Goal: Task Accomplishment & Management: Use online tool/utility

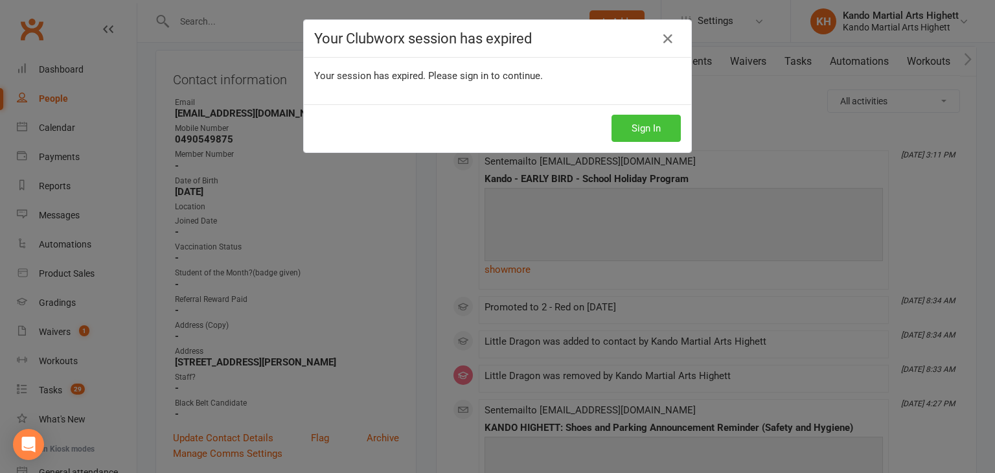
click at [661, 128] on button "Sign In" at bounding box center [645, 128] width 69 height 27
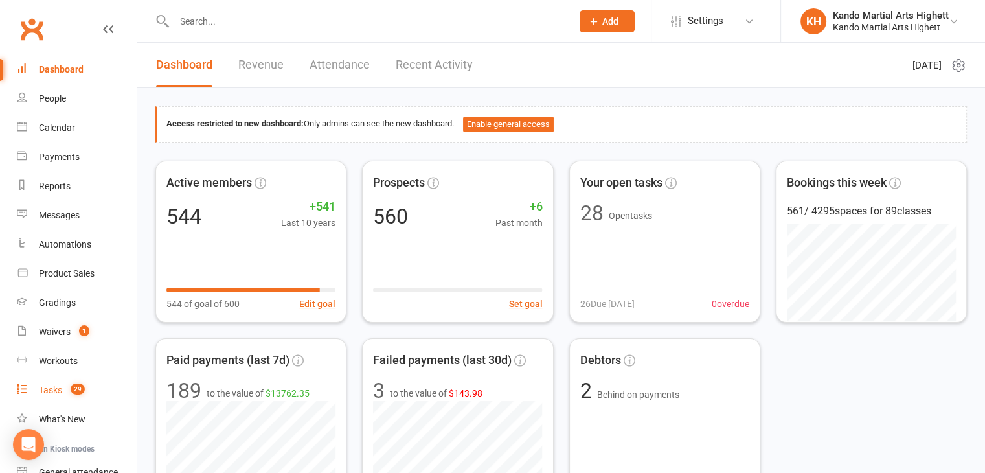
scroll to position [121, 0]
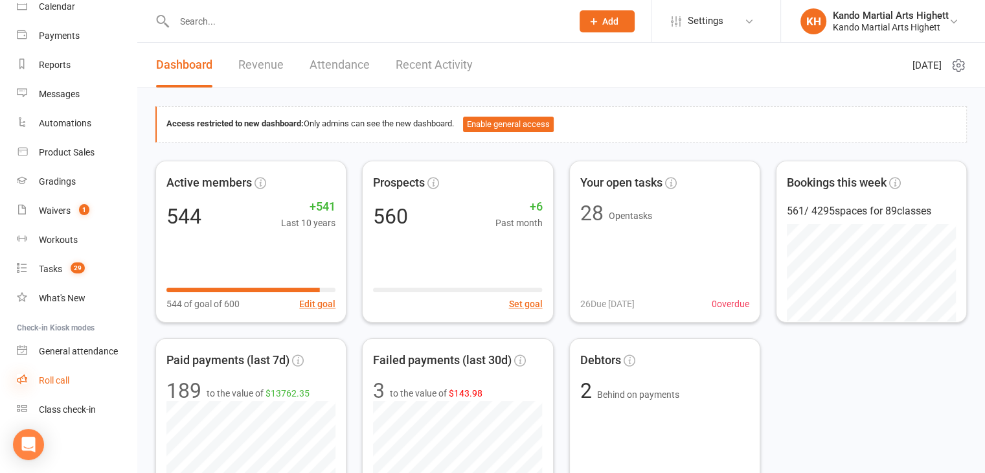
drag, startPoint x: 57, startPoint y: 380, endPoint x: 26, endPoint y: 376, distance: 31.3
click at [26, 376] on icon at bounding box center [22, 379] width 10 height 10
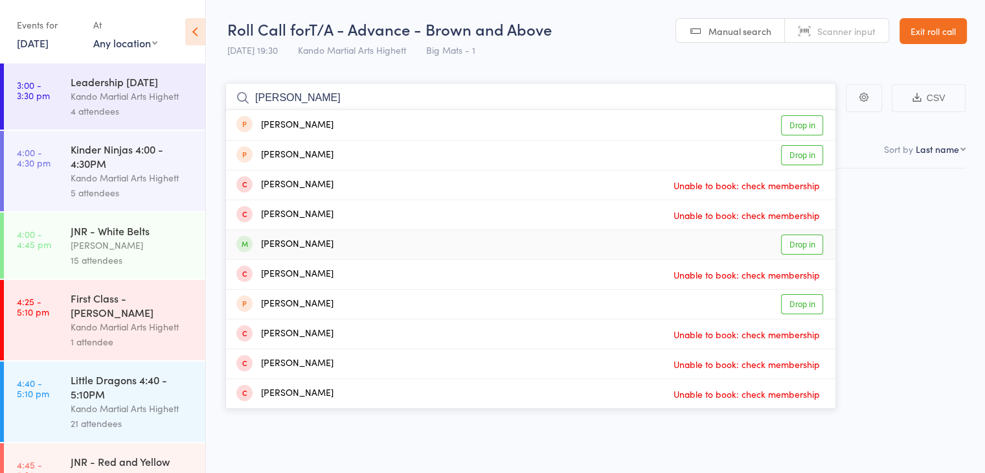
type input "[PERSON_NAME]"
click at [317, 238] on div "[PERSON_NAME]" at bounding box center [284, 244] width 97 height 15
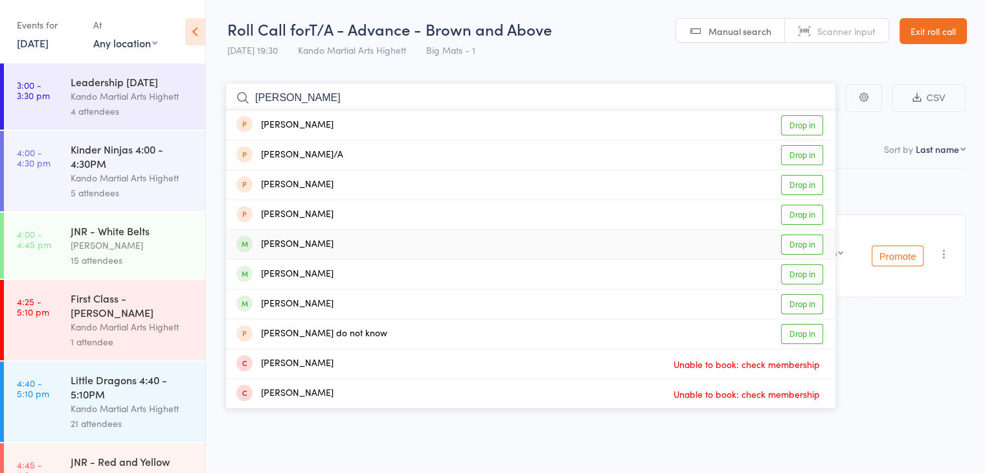
type input "[PERSON_NAME]"
click at [358, 247] on div "David Barlow Drop in" at bounding box center [530, 244] width 609 height 29
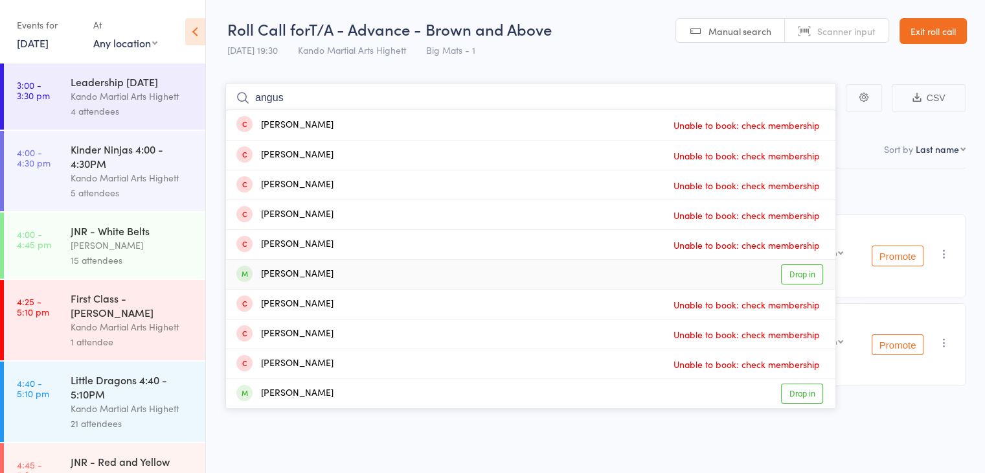
type input "angus"
click at [317, 276] on div "Angus McBain" at bounding box center [284, 274] width 97 height 15
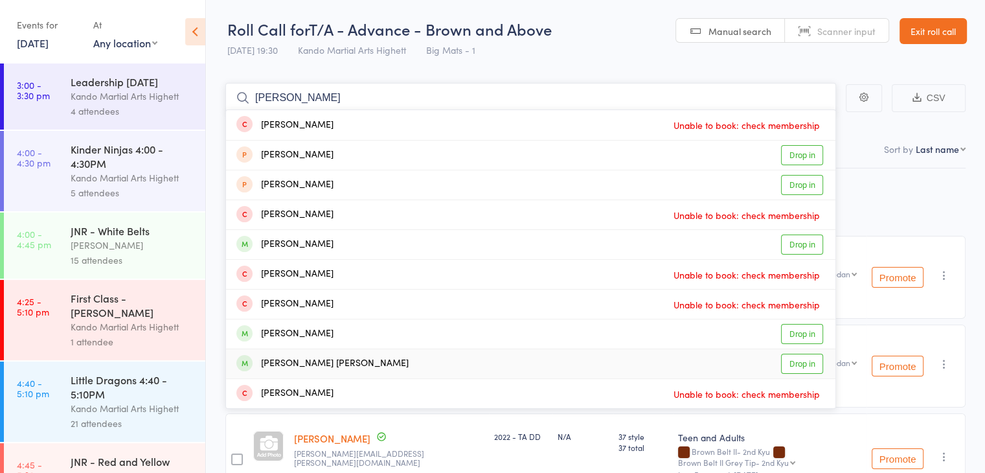
type input "connor"
click at [313, 363] on div "Connor Henderson" at bounding box center [322, 363] width 172 height 15
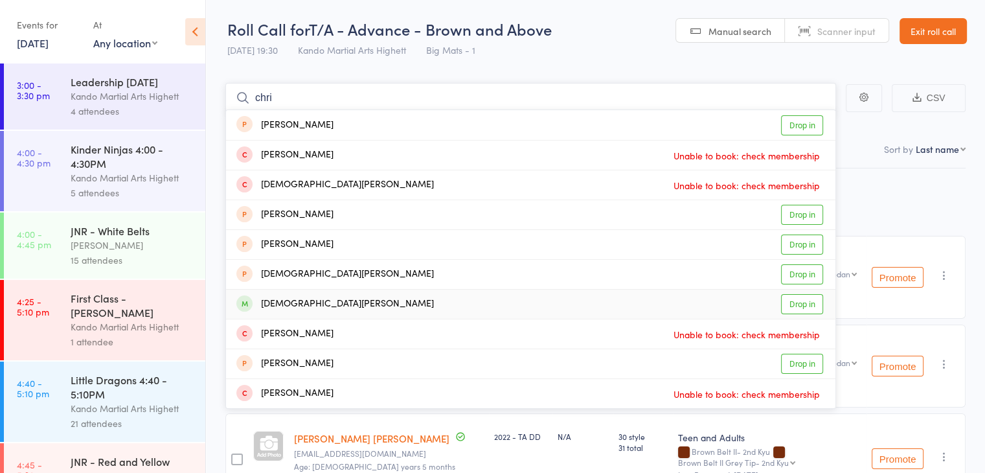
type input "chri"
click at [308, 305] on div "Christian Avery" at bounding box center [335, 304] width 198 height 15
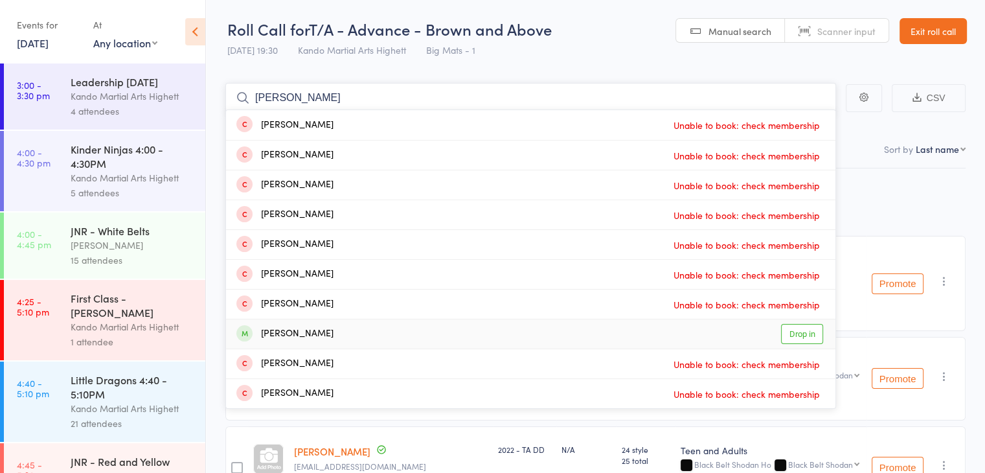
type input "xavier"
click at [318, 328] on div "Xavier Zanon Drop in" at bounding box center [530, 333] width 609 height 29
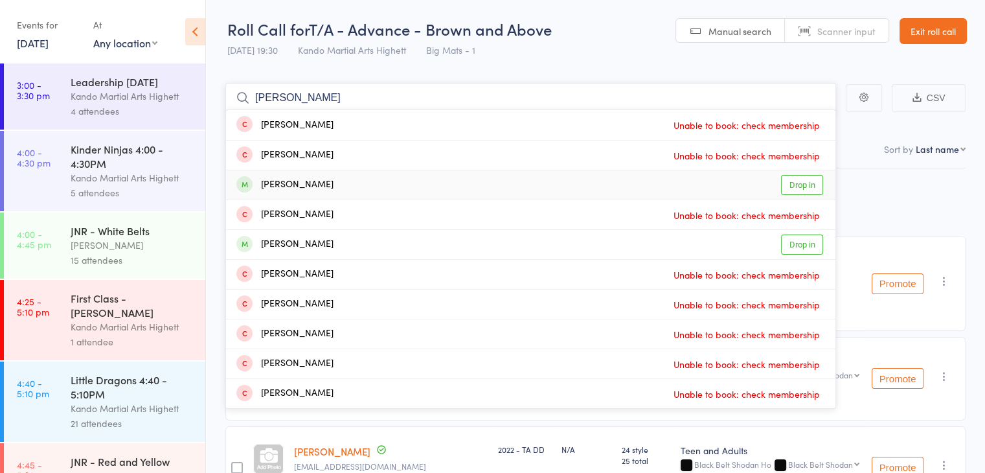
type input "ADAM"
click at [307, 185] on div "Adam Barlow" at bounding box center [284, 184] width 97 height 15
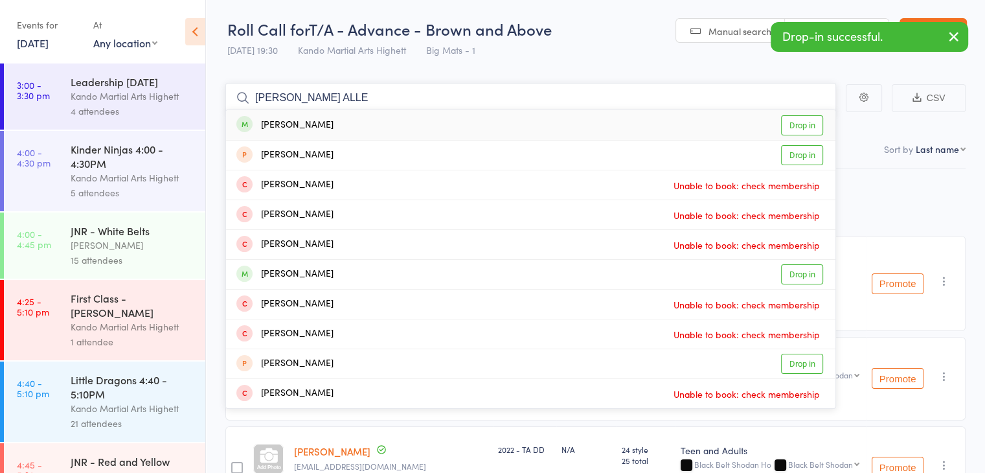
type input "LUCY ALLE"
click at [316, 123] on div "Lucy Allen Drop in" at bounding box center [530, 125] width 609 height 30
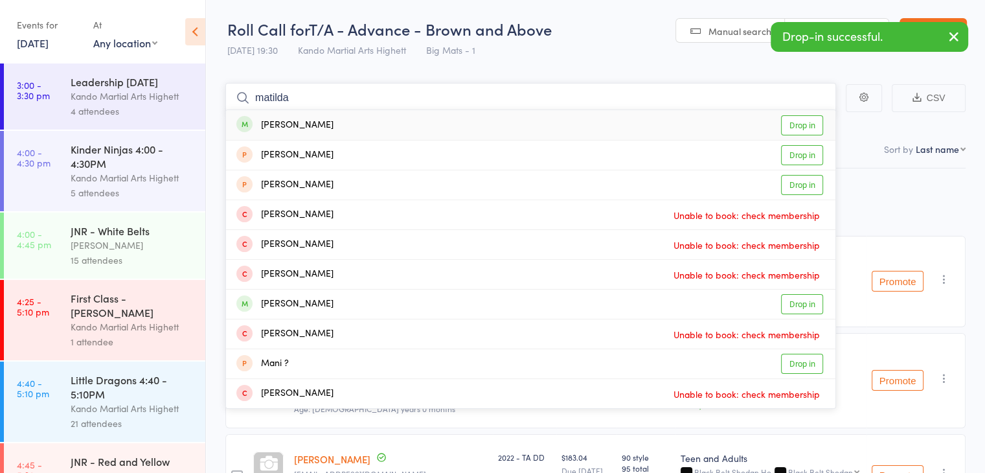
type input "matilda"
click at [316, 128] on div "Matilda Ross Drop in" at bounding box center [530, 125] width 609 height 30
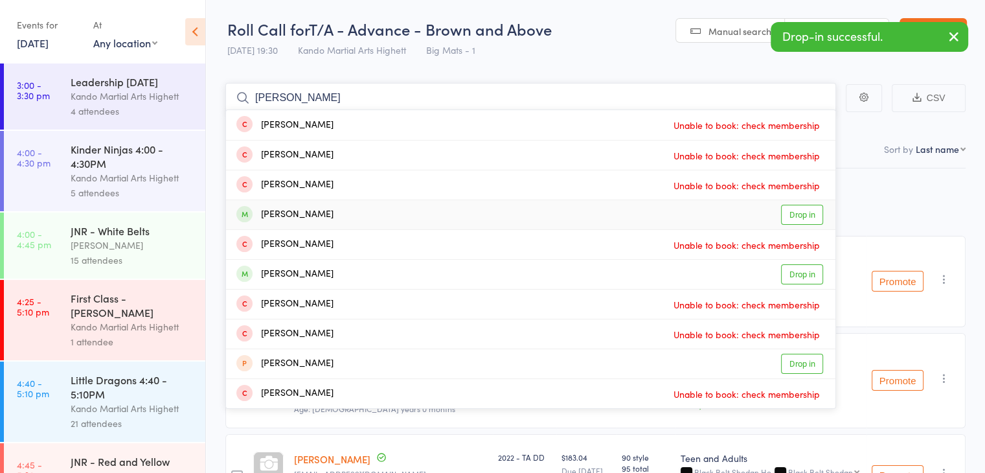
type input "ashley"
click at [336, 213] on div "Ashley Goudie Drop in" at bounding box center [530, 214] width 609 height 29
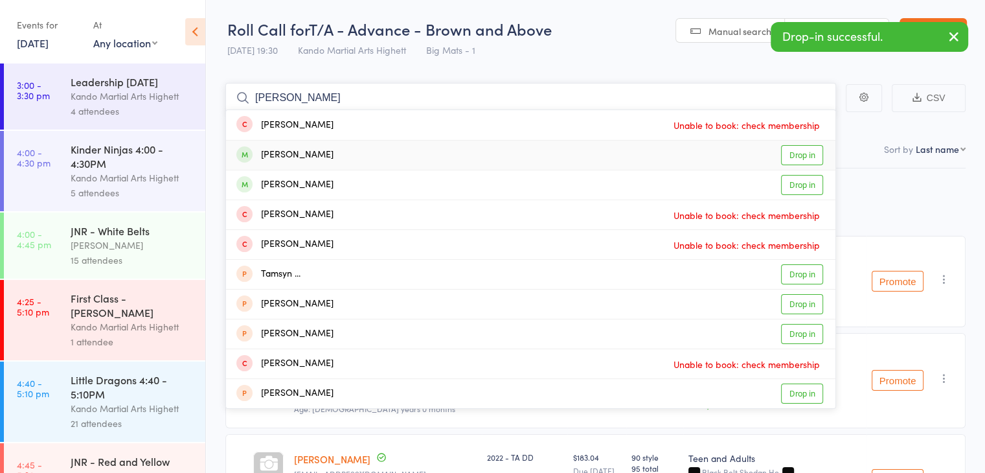
type input "tara"
click at [334, 155] on div "Tara Walker Drop in" at bounding box center [530, 155] width 609 height 29
